Goal: Task Accomplishment & Management: Manage account settings

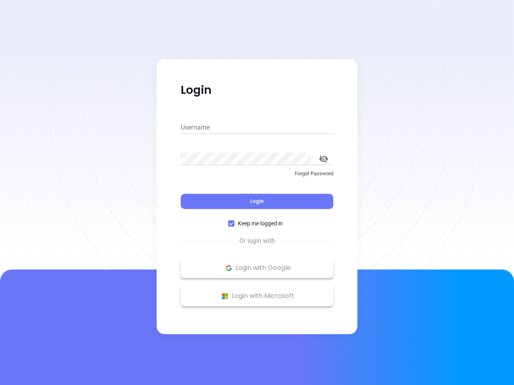
click at [257, 193] on div "Login" at bounding box center [257, 196] width 152 height 25
click at [257, 128] on input "Username" at bounding box center [257, 127] width 152 height 13
click at [323, 159] on icon "toggle password visibility" at bounding box center [323, 159] width 9 height 8
click at [257, 201] on span "Login" at bounding box center [257, 201] width 14 height 7
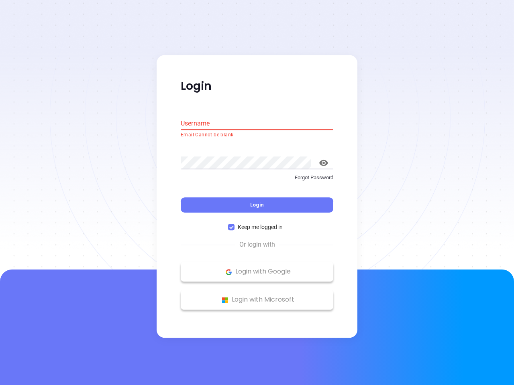
click at [257, 224] on span "Keep me logged in" at bounding box center [259, 227] width 51 height 9
click at [234, 224] on input "Keep me logged in" at bounding box center [231, 227] width 6 height 6
checkbox input "false"
click at [257, 268] on p "Login with Google" at bounding box center [257, 272] width 144 height 12
click at [257, 296] on p "Login with Microsoft" at bounding box center [257, 300] width 144 height 12
